Goal: Transaction & Acquisition: Download file/media

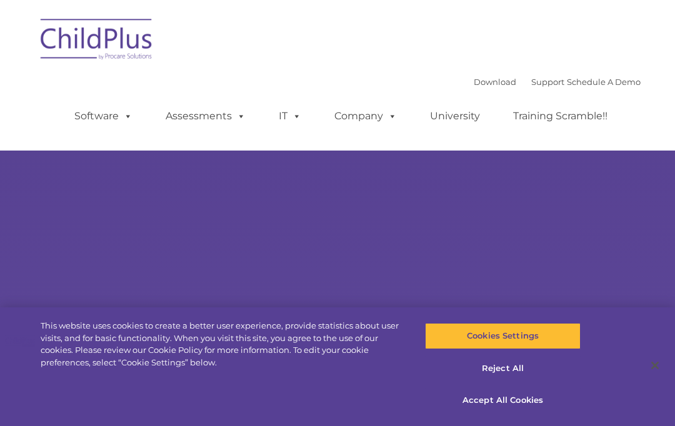
select select "MEDIUM"
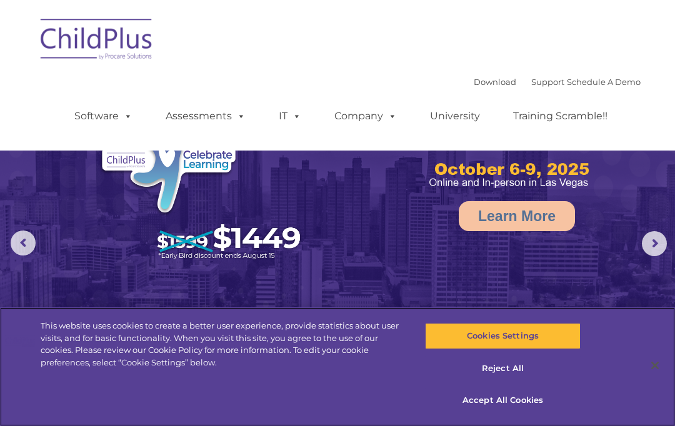
click at [517, 368] on button "Reject All" at bounding box center [502, 369] width 155 height 26
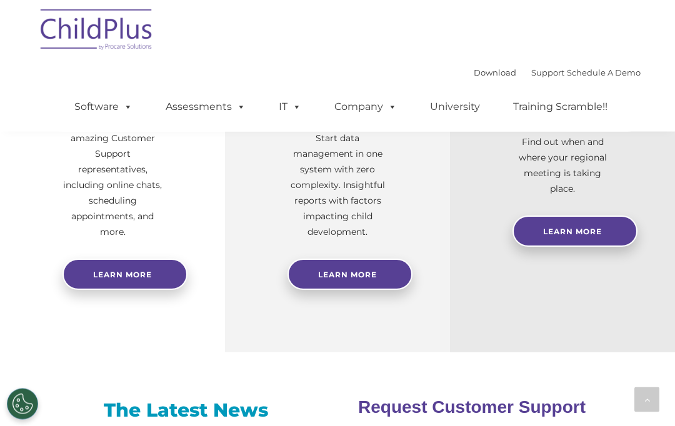
scroll to position [568, 0]
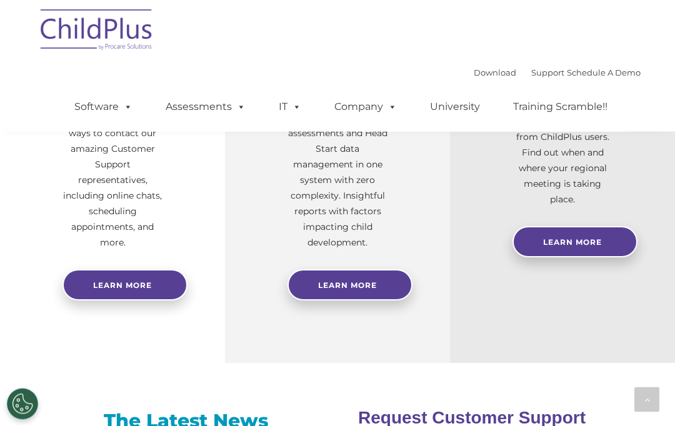
click at [484, 70] on link "Download" at bounding box center [495, 72] width 42 height 10
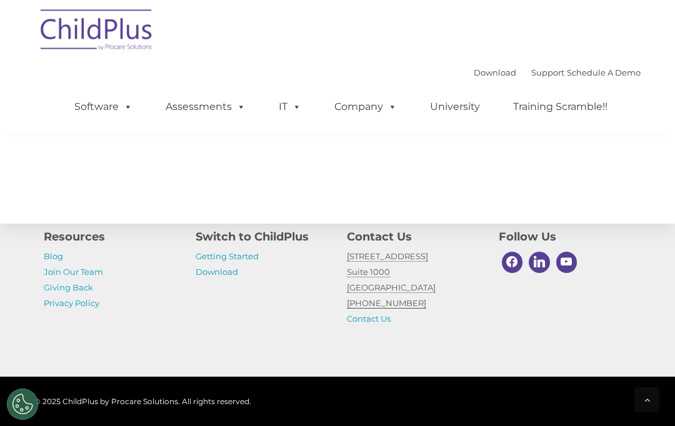
scroll to position [1493, 0]
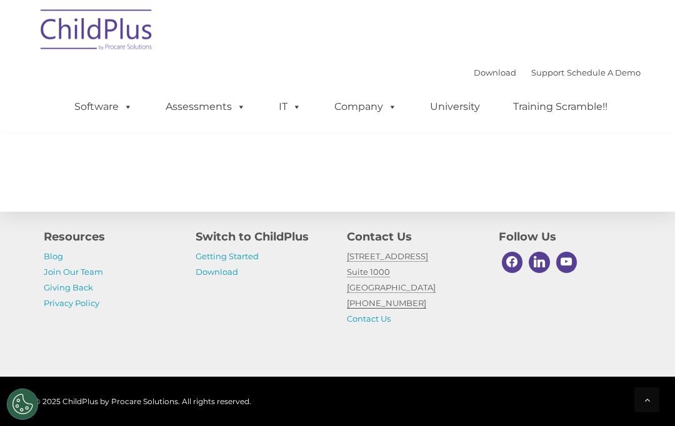
click at [261, 280] on p "Getting Started Download" at bounding box center [262, 264] width 133 height 31
click at [239, 261] on link "Getting Started" at bounding box center [227, 256] width 63 height 10
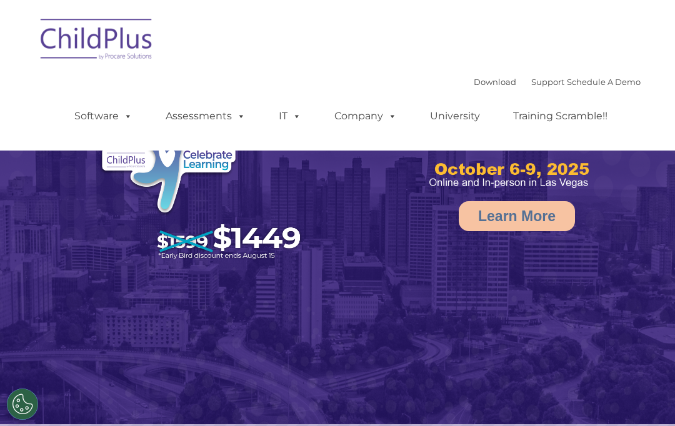
select select "MEDIUM"
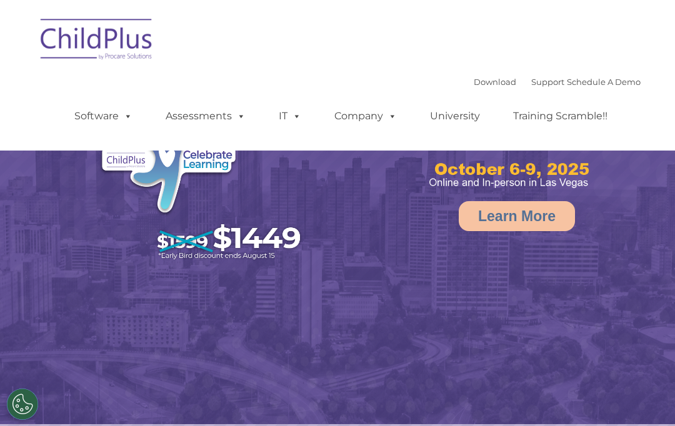
select select "MEDIUM"
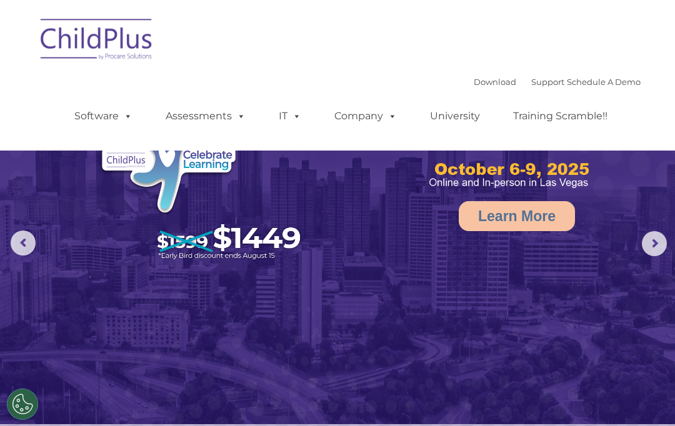
click at [129, 119] on span at bounding box center [126, 116] width 14 height 12
select select "MEDIUM"
click at [387, 116] on span at bounding box center [390, 116] width 14 height 12
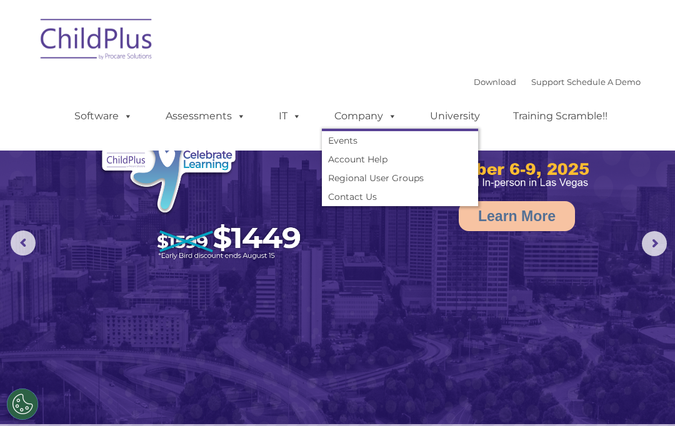
click at [292, 117] on span at bounding box center [294, 116] width 14 height 12
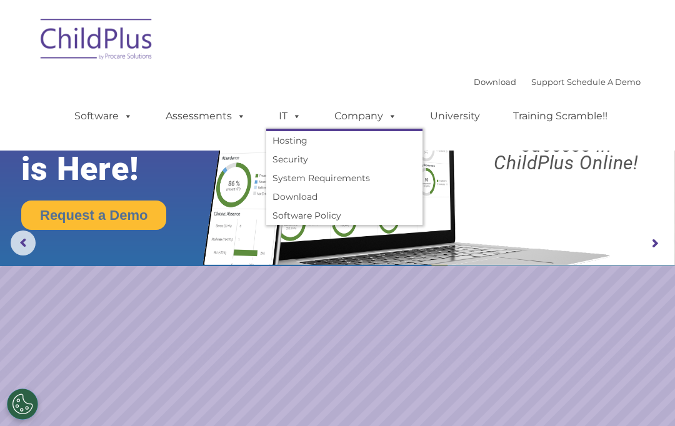
click at [318, 157] on link "Security" at bounding box center [344, 159] width 156 height 19
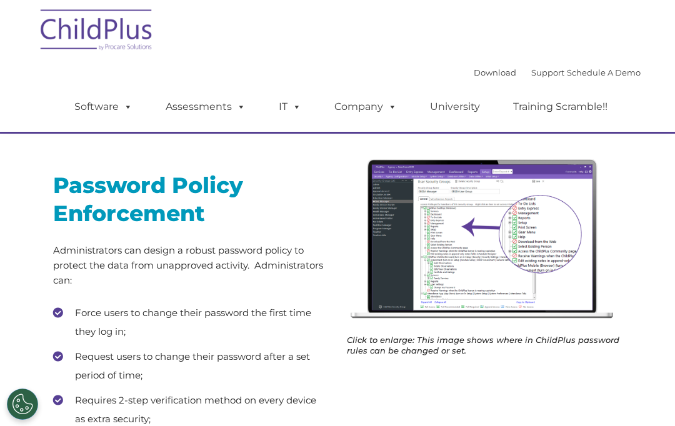
scroll to position [136, 0]
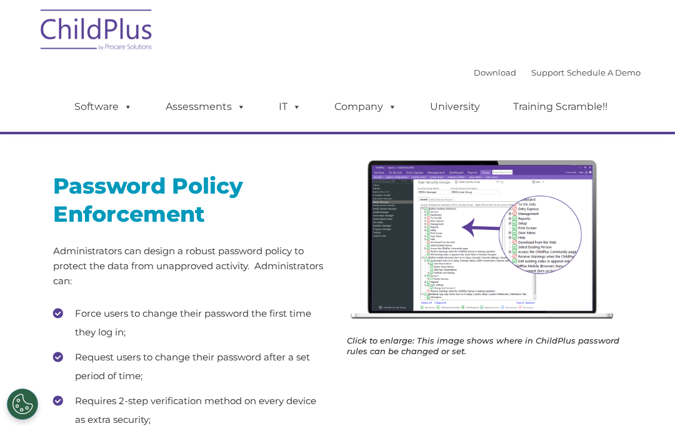
click at [478, 72] on link "Download" at bounding box center [495, 72] width 42 height 10
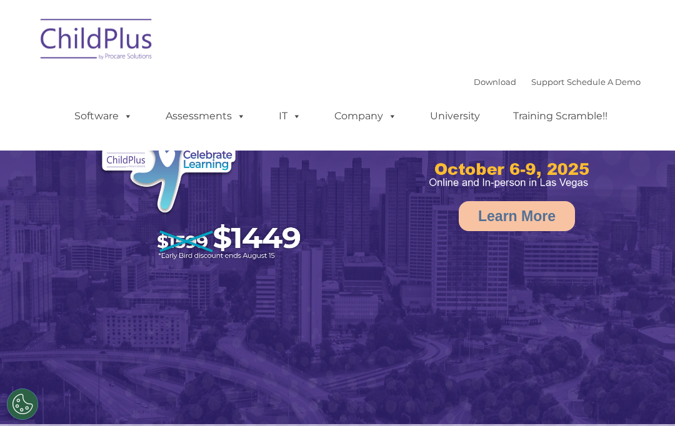
select select "MEDIUM"
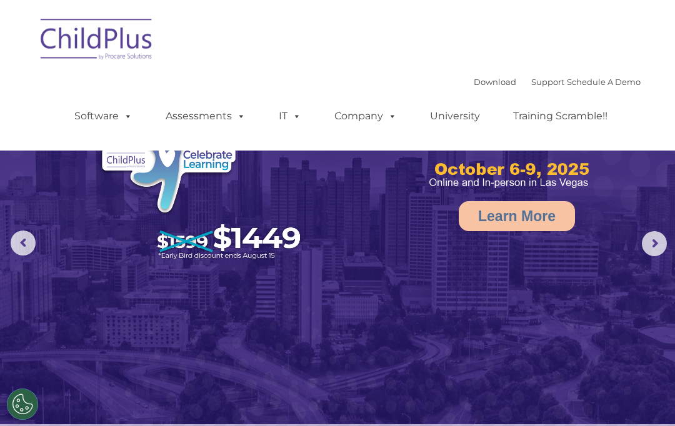
click at [487, 79] on link "Download" at bounding box center [495, 82] width 42 height 10
